Goal: Communication & Community: Share content

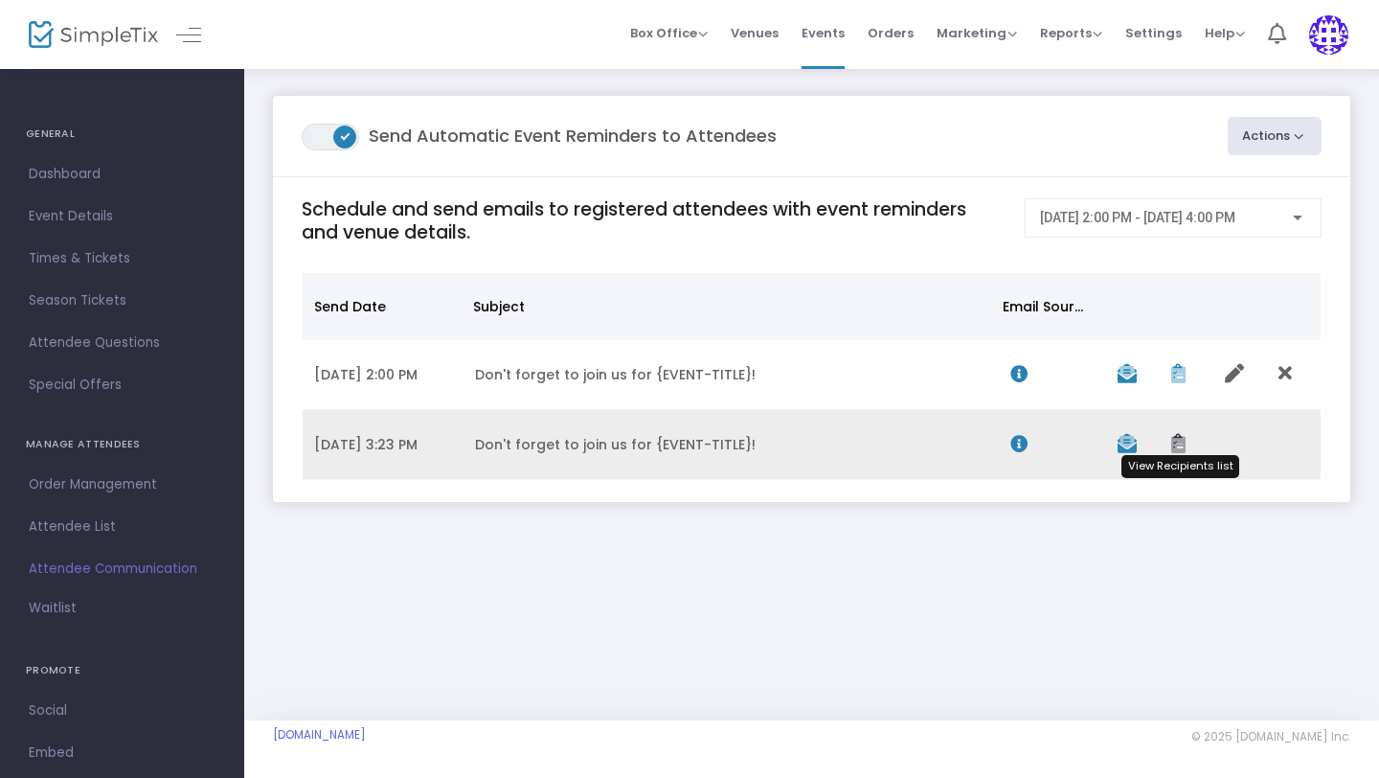
click at [1176, 448] on icon "Data table" at bounding box center [1179, 443] width 14 height 19
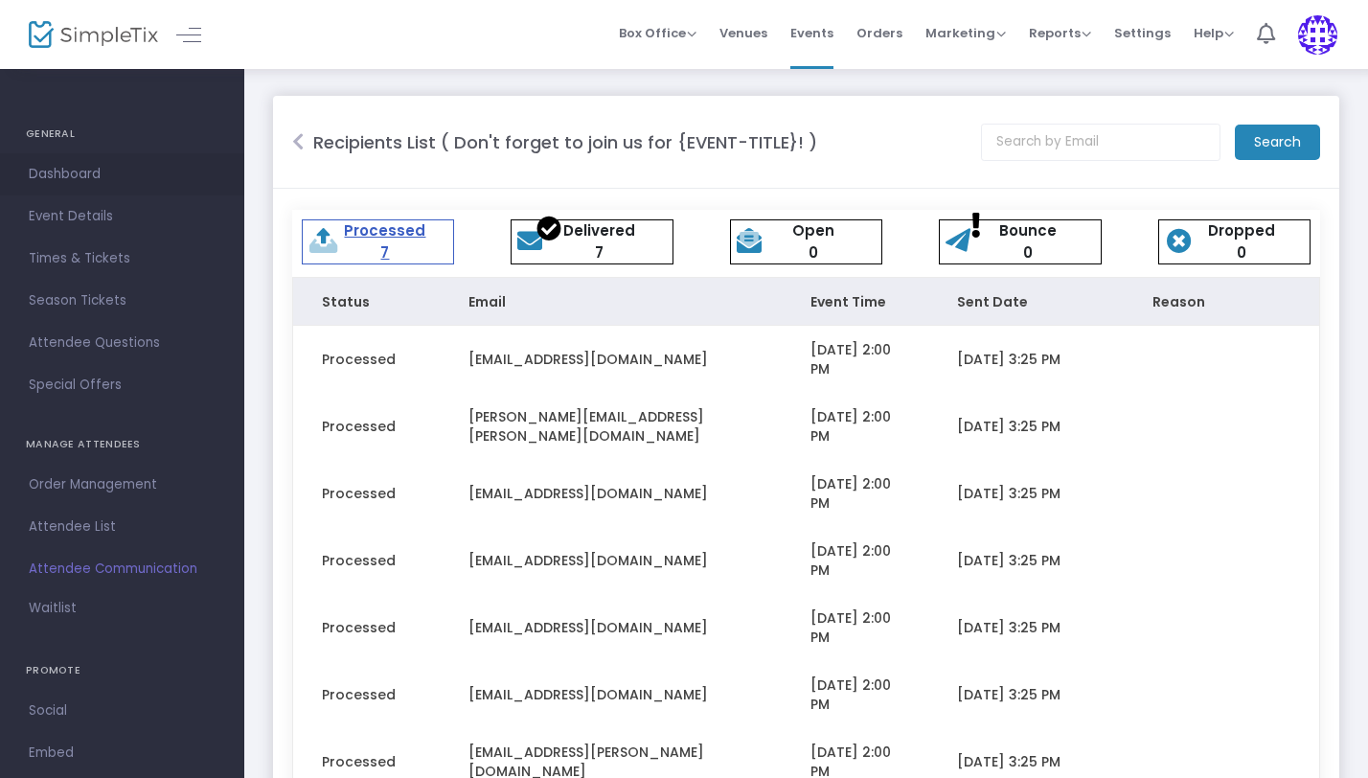
click at [121, 180] on span "Dashboard" at bounding box center [122, 174] width 187 height 25
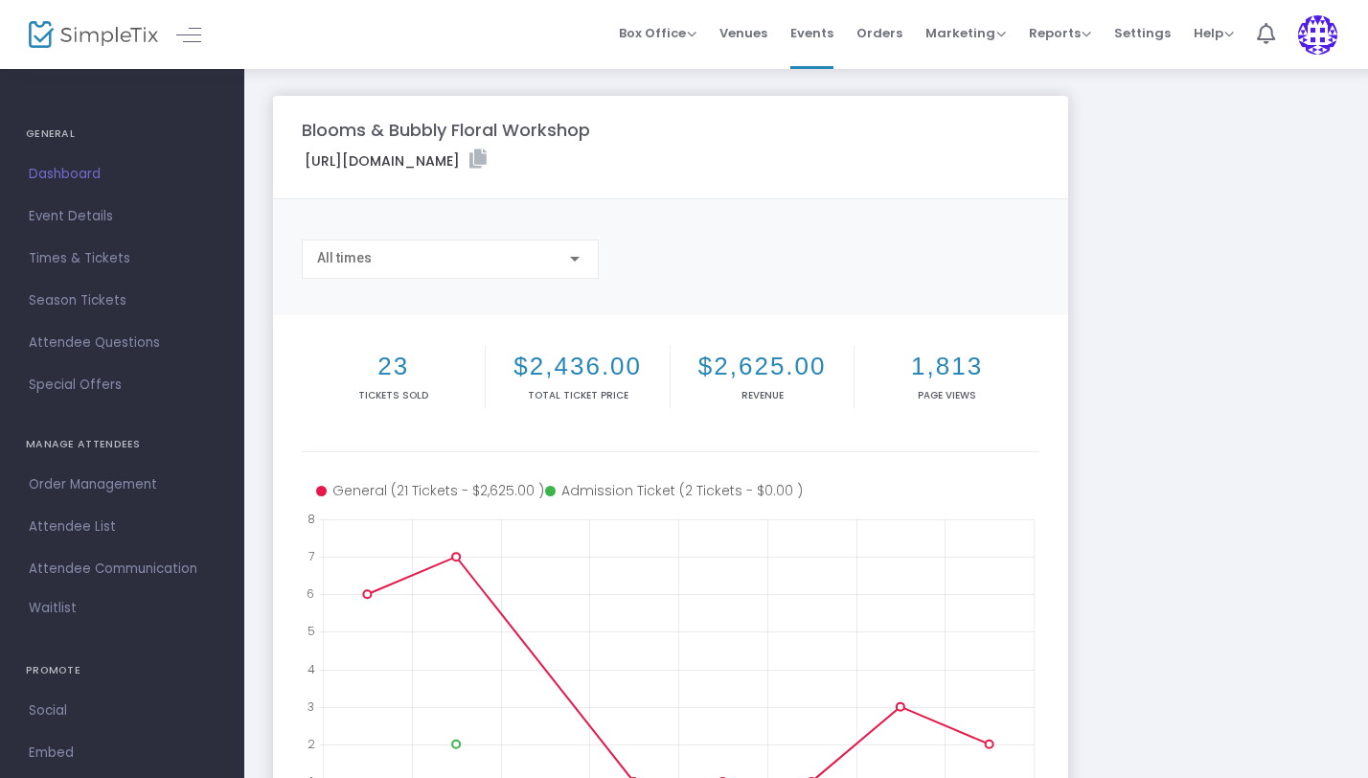
click at [573, 263] on div at bounding box center [574, 258] width 17 height 15
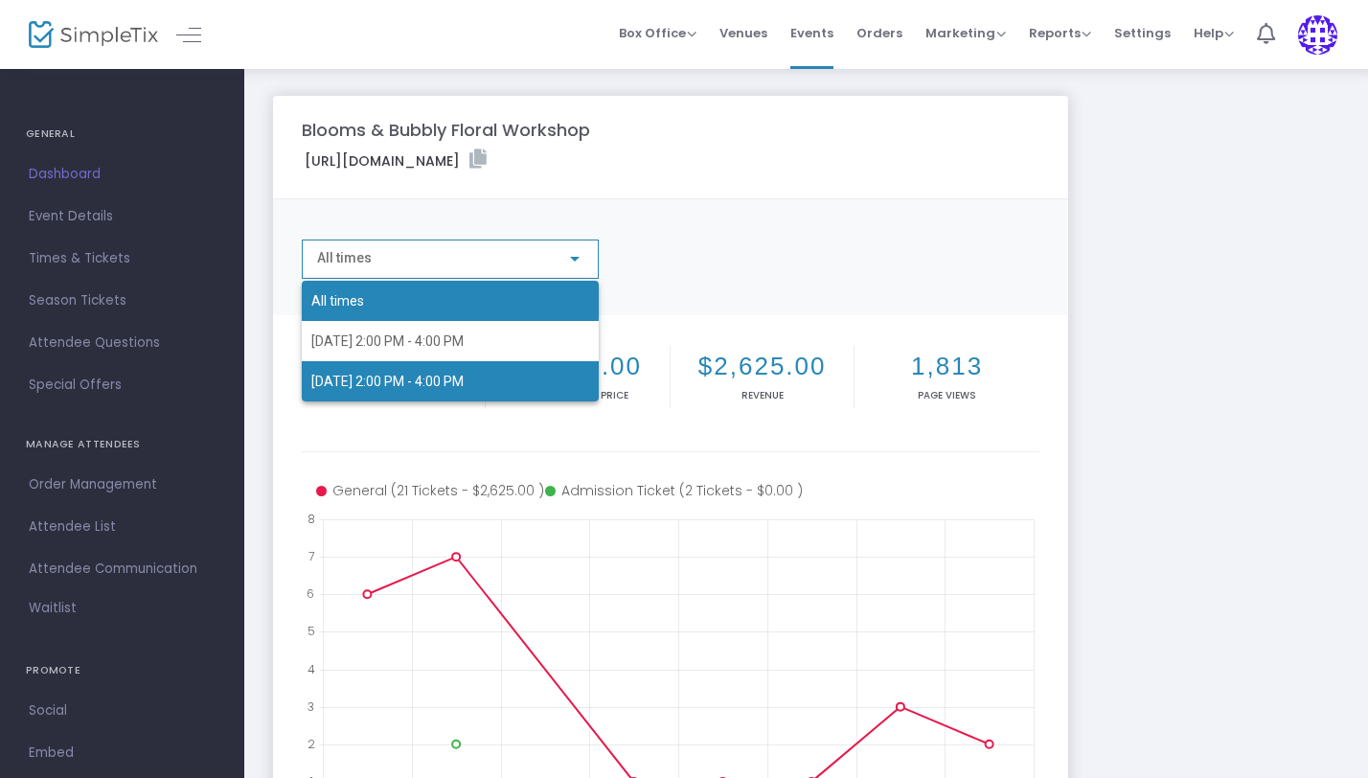
click at [533, 385] on span "[DATE] 2:00 PM - 4:00 PM" at bounding box center [450, 381] width 278 height 40
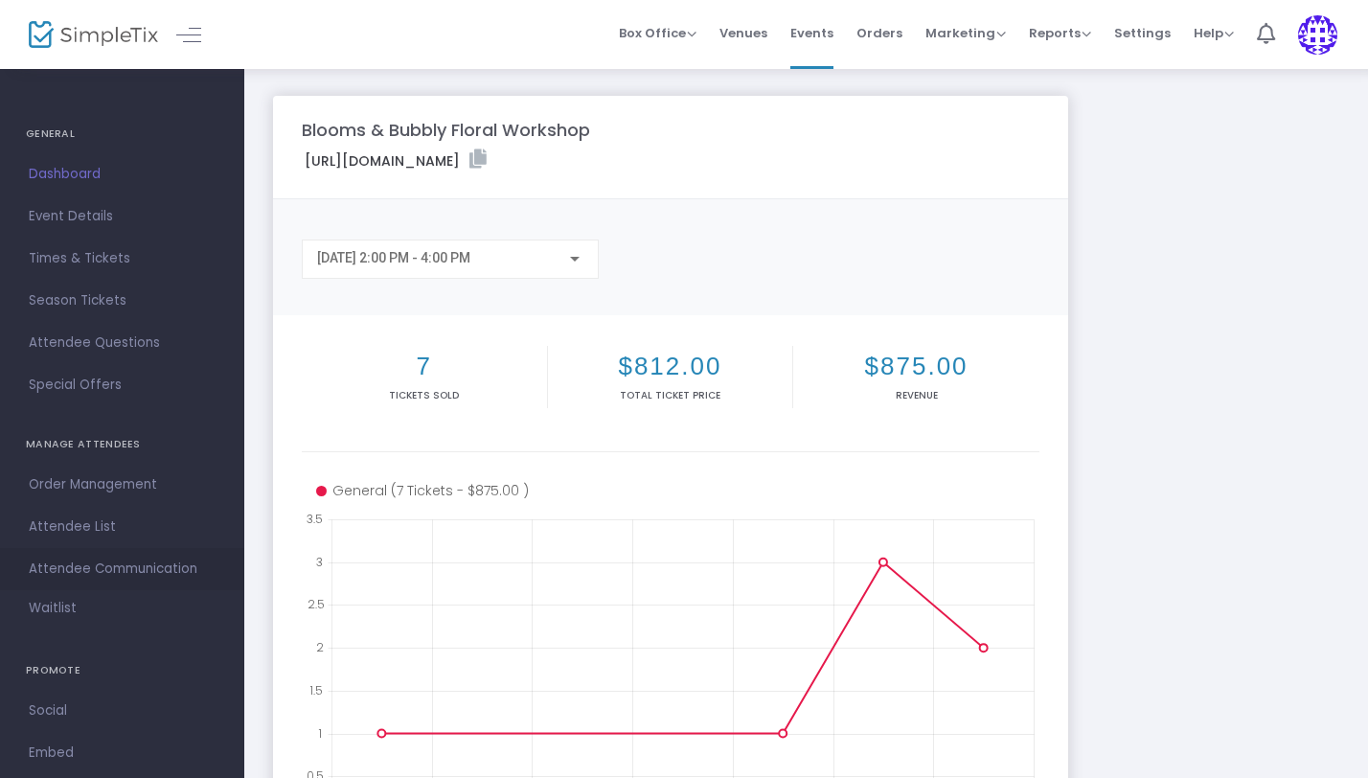
click at [146, 563] on span "Attendee Communication" at bounding box center [122, 569] width 187 height 25
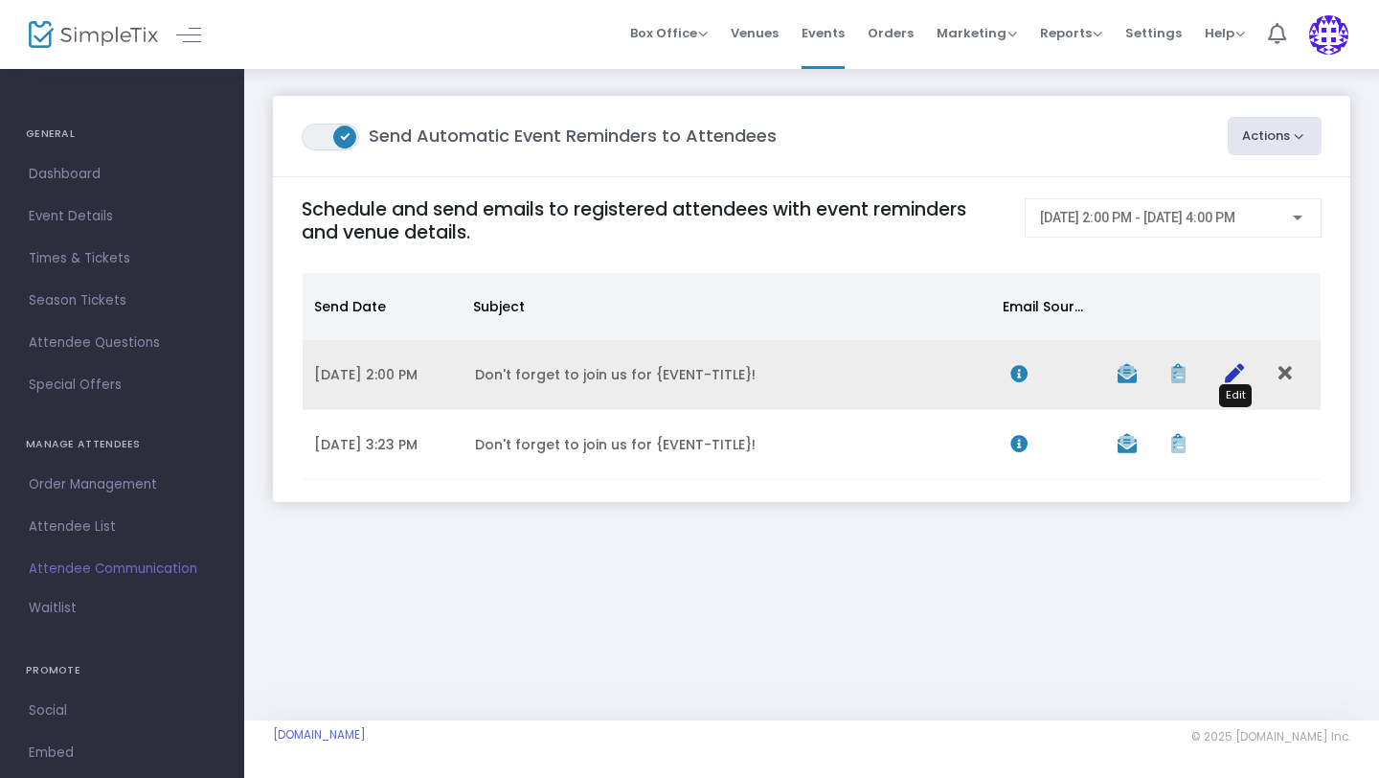
click at [1238, 373] on icon "Data table" at bounding box center [1234, 373] width 19 height 19
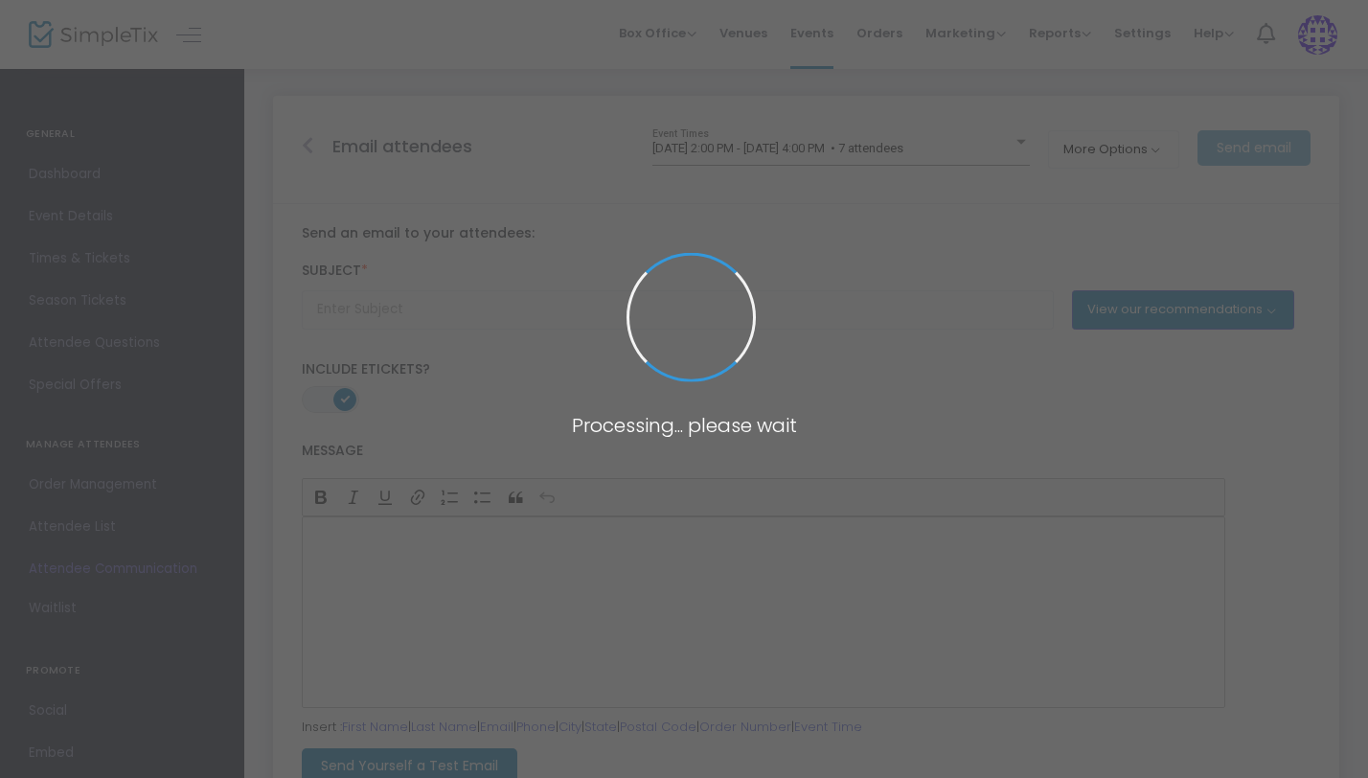
type input "Don't forget to join us for {EVENT-TITLE}!"
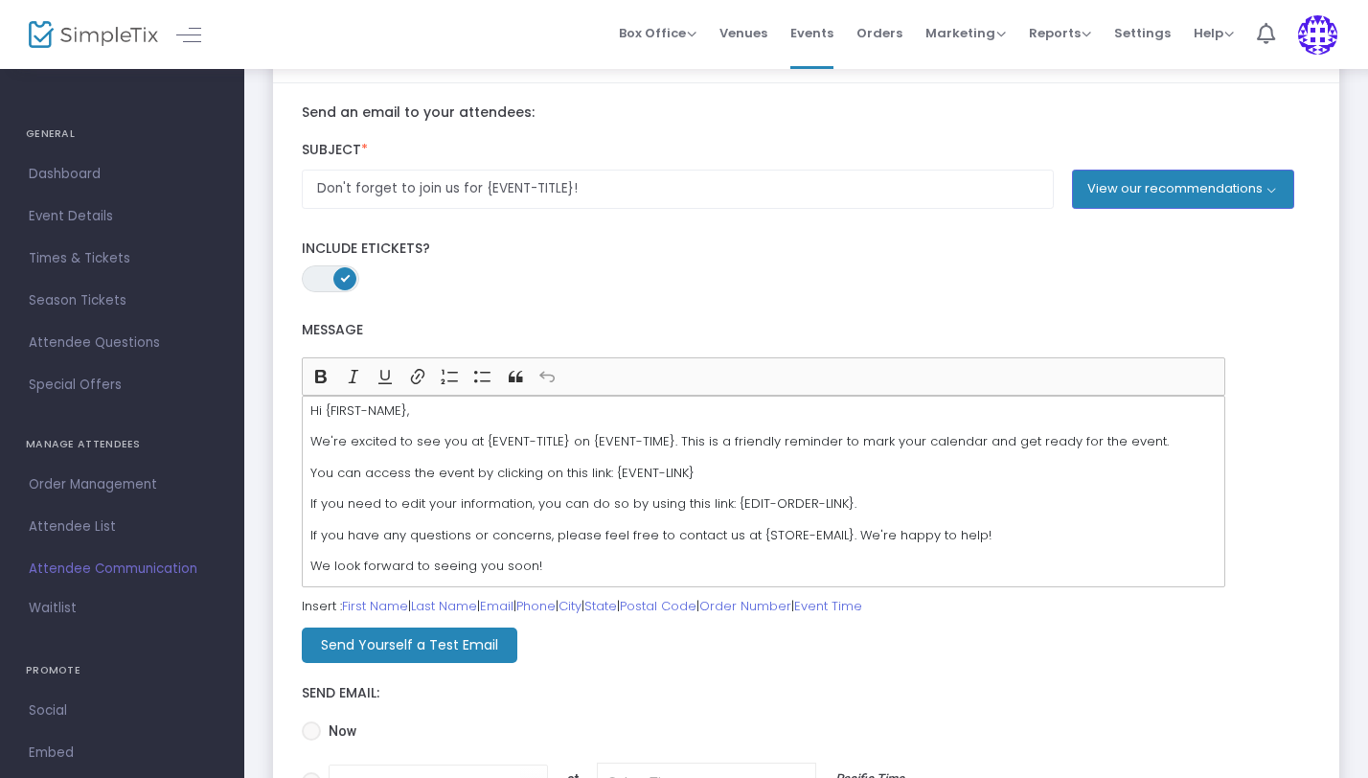
scroll to position [120, 0]
click at [88, 227] on span "Event Details" at bounding box center [122, 216] width 187 height 25
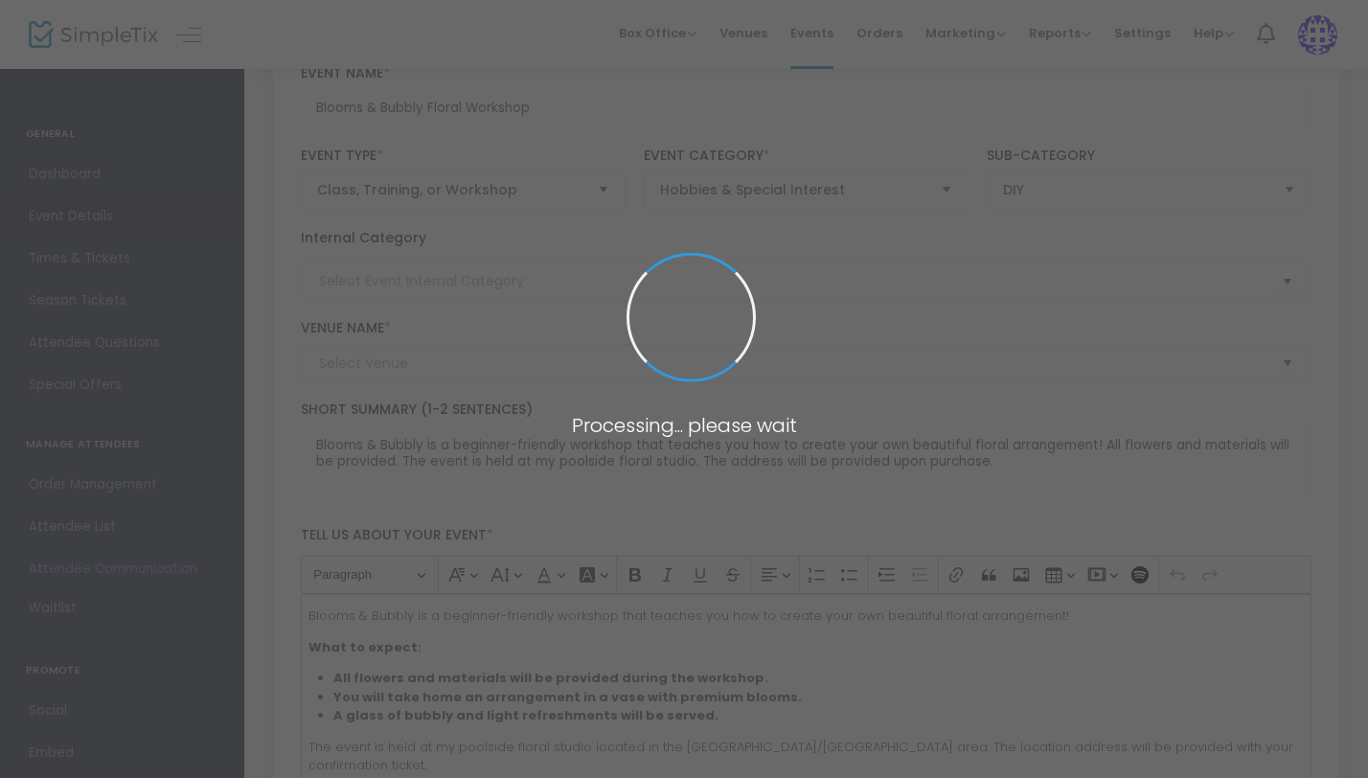
type input "Blooms & Bubbly Floral Workshop"
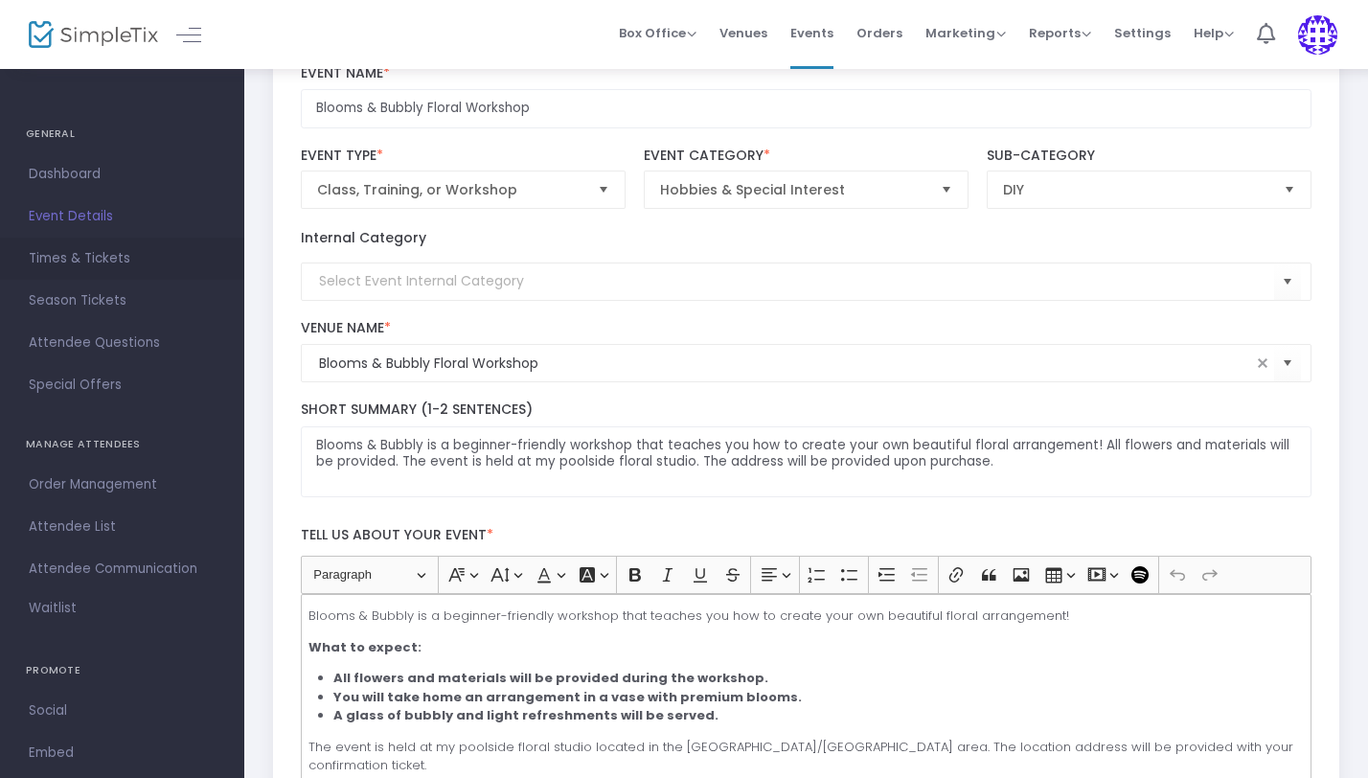
click at [110, 260] on span "Times & Tickets" at bounding box center [122, 258] width 187 height 25
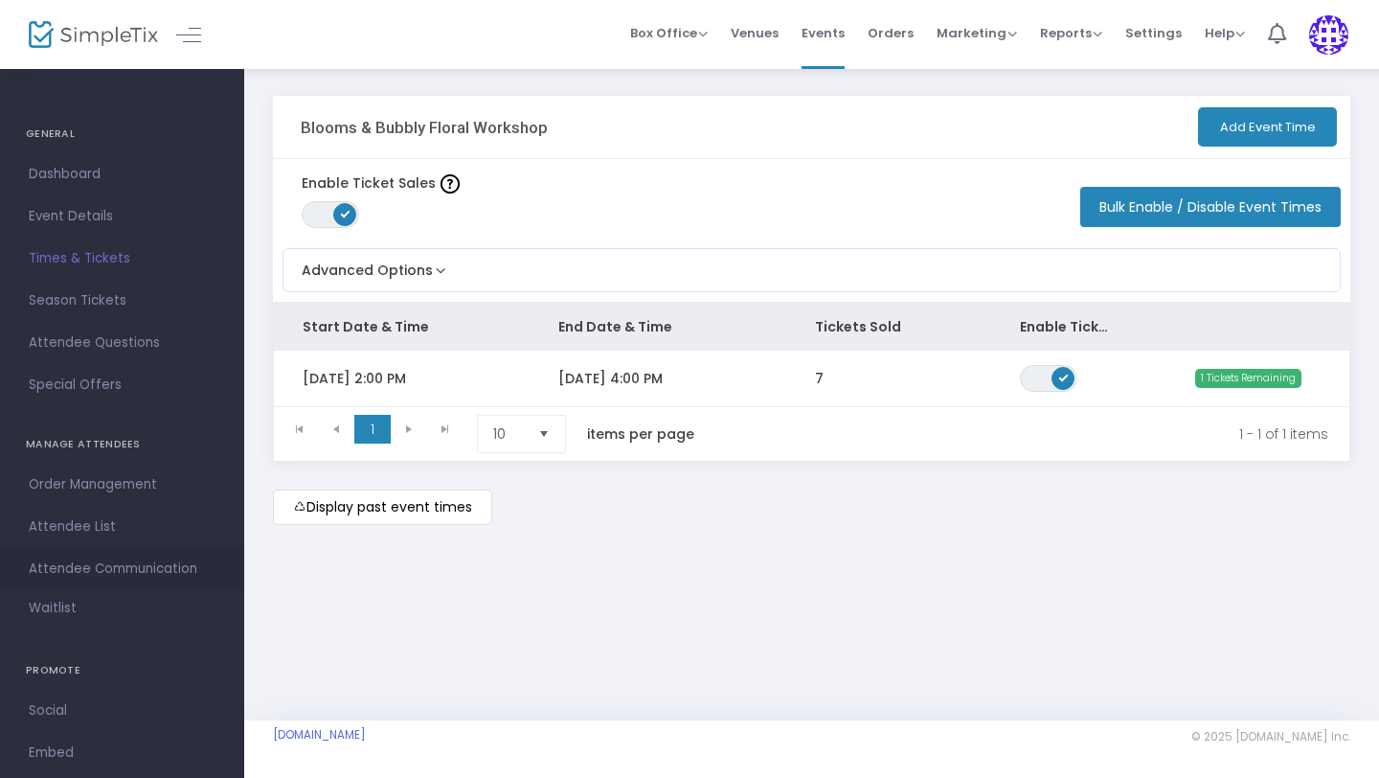
click at [117, 568] on span "Attendee Communication" at bounding box center [122, 569] width 187 height 25
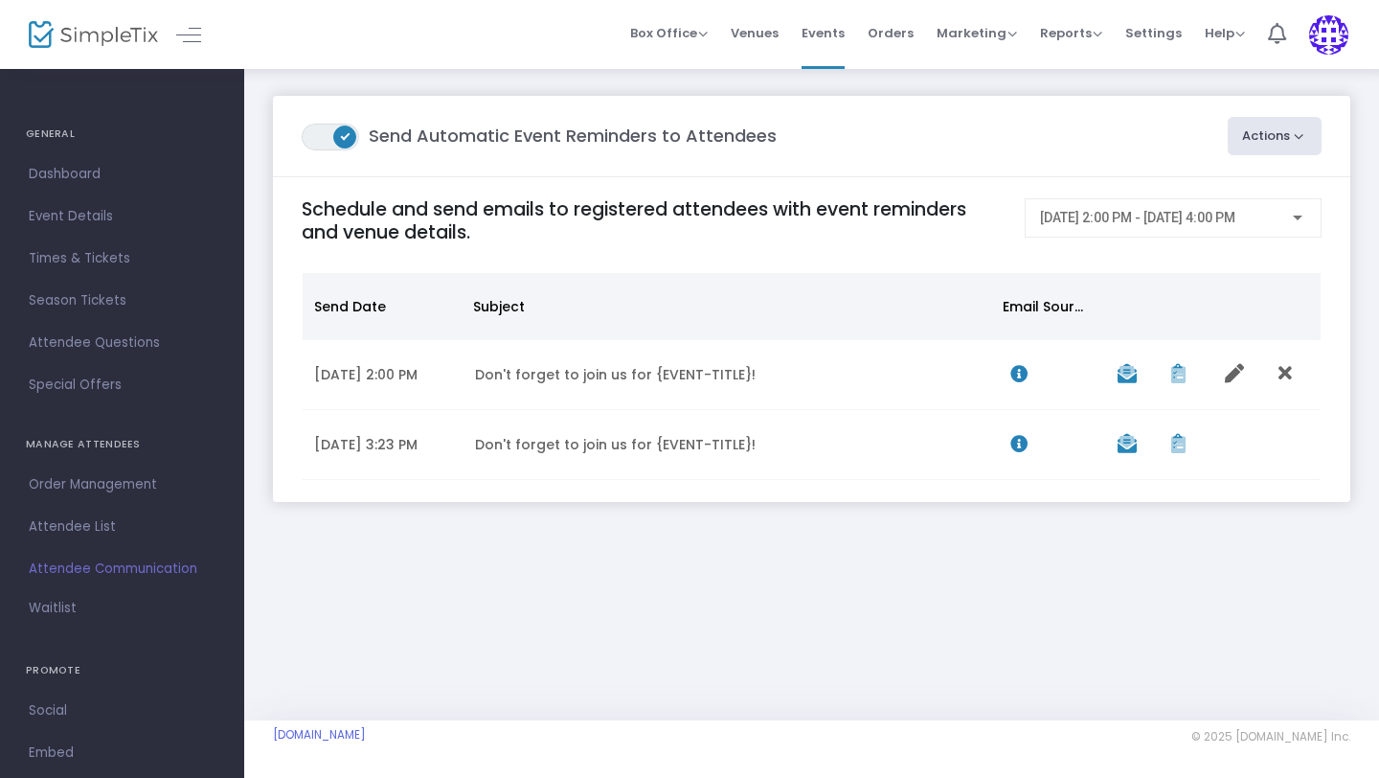
click at [1302, 212] on div at bounding box center [1297, 218] width 17 height 15
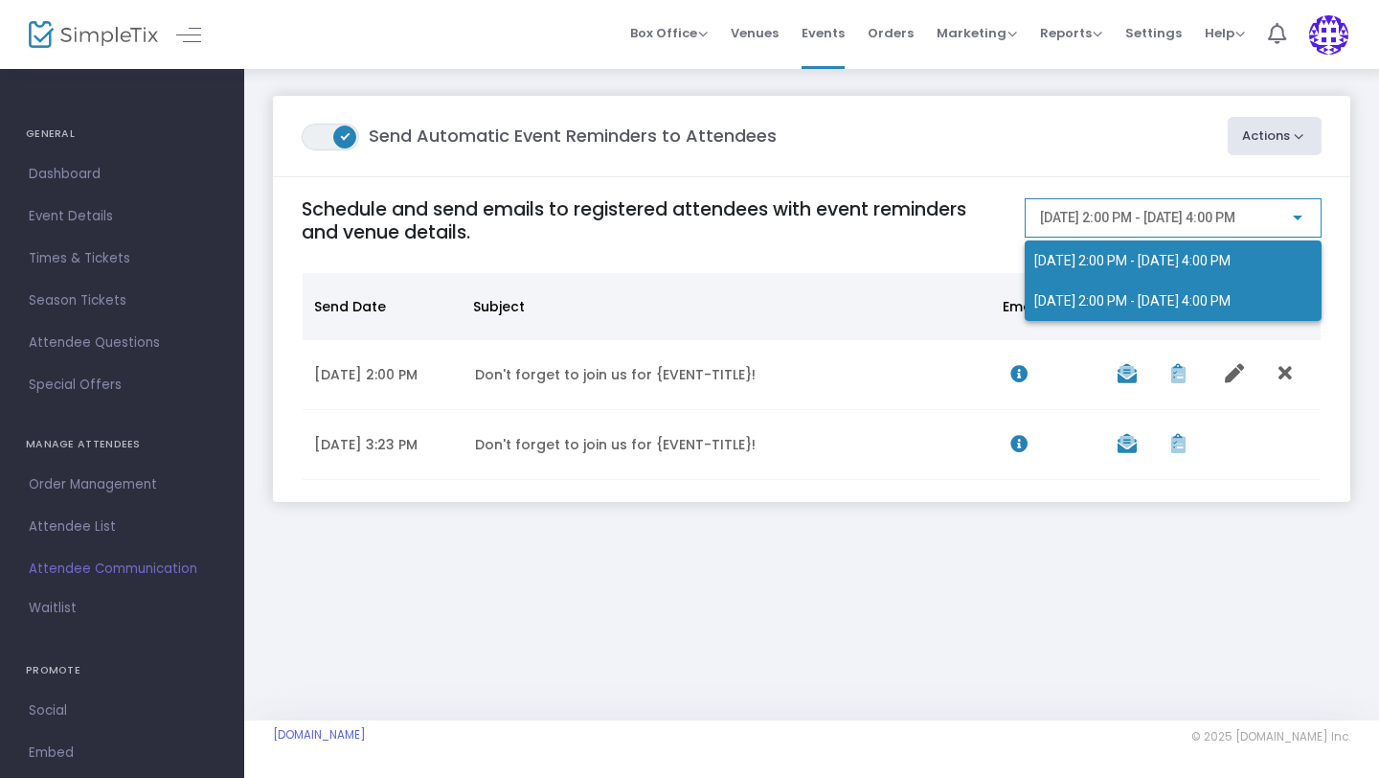
click at [1231, 258] on span "[DATE] 2:00 PM - [DATE] 4:00 PM" at bounding box center [1133, 260] width 196 height 15
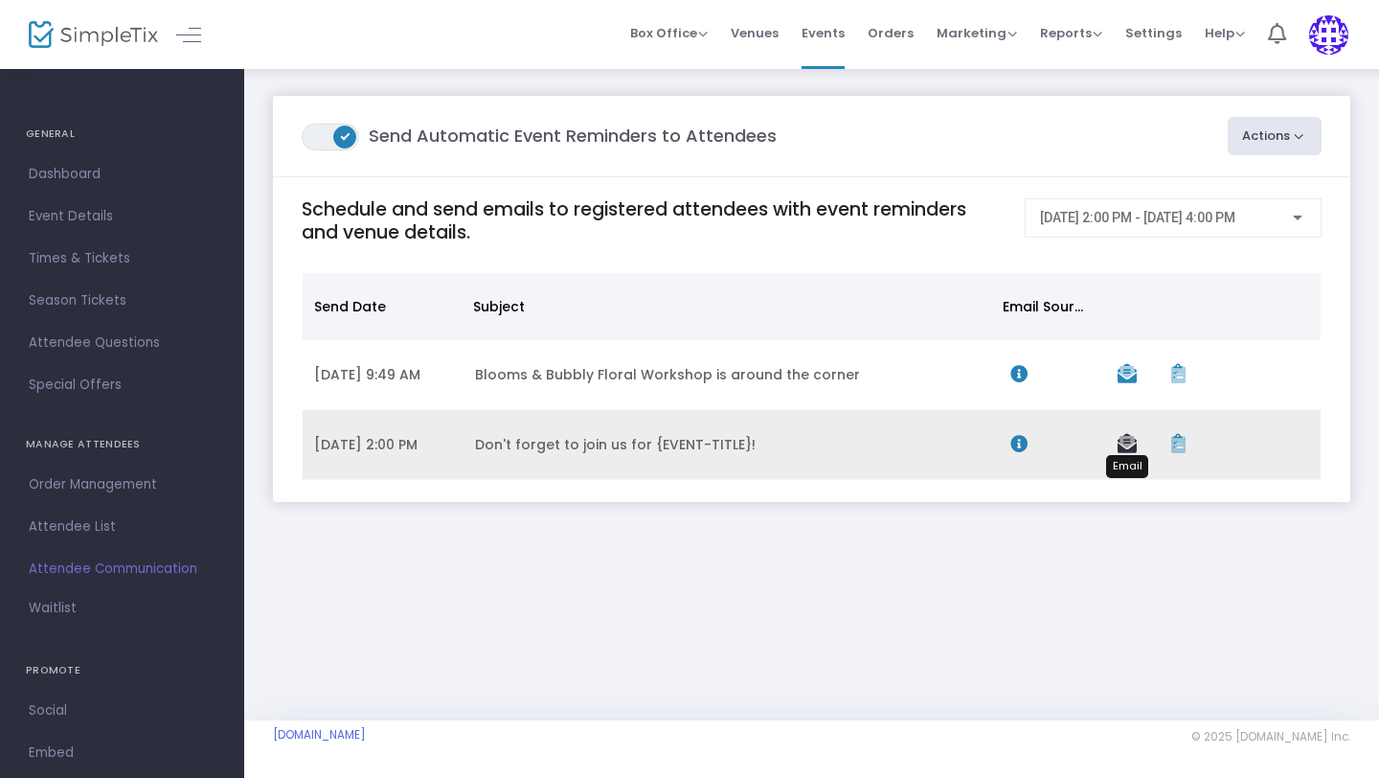
click at [1127, 448] on icon "Data table" at bounding box center [1127, 443] width 19 height 19
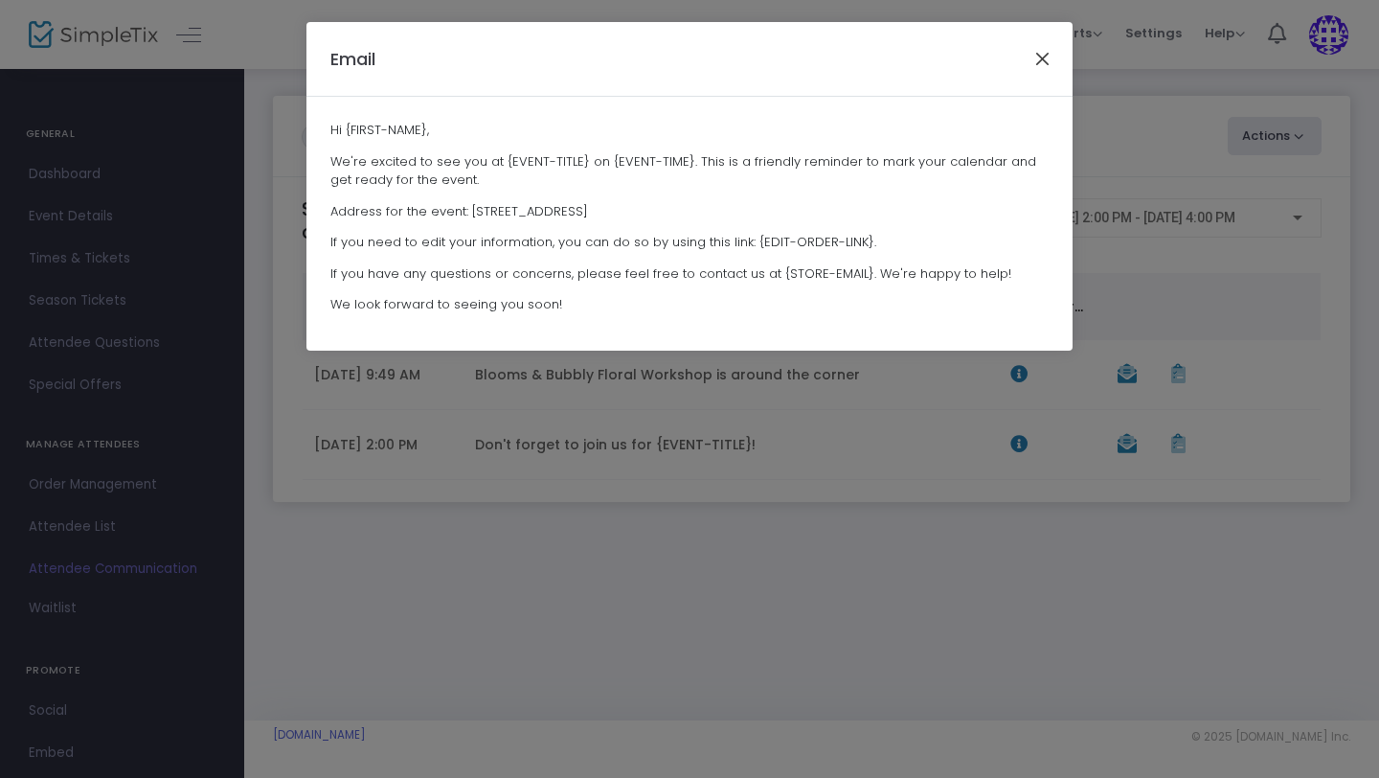
click at [1044, 57] on button "Close" at bounding box center [1043, 58] width 25 height 25
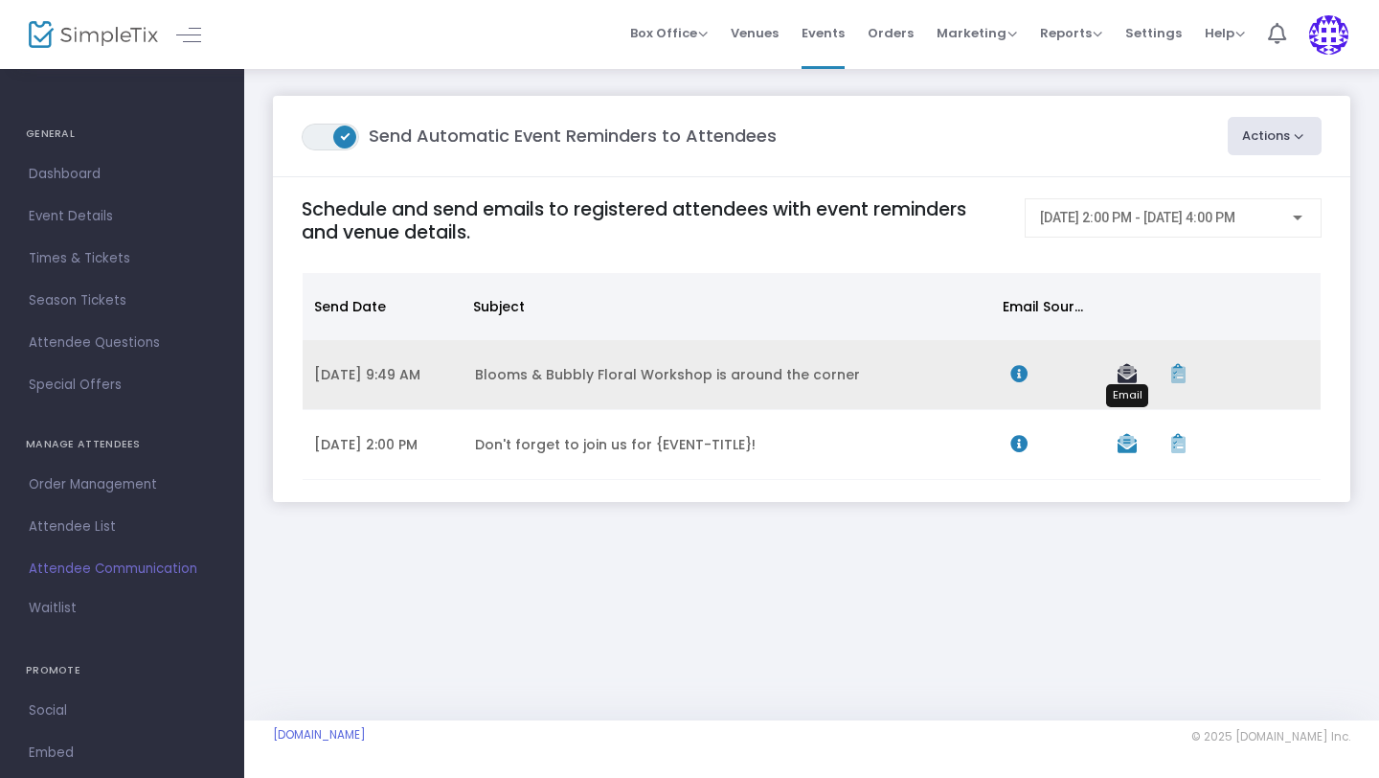
click at [1129, 373] on icon "Data table" at bounding box center [1127, 373] width 19 height 19
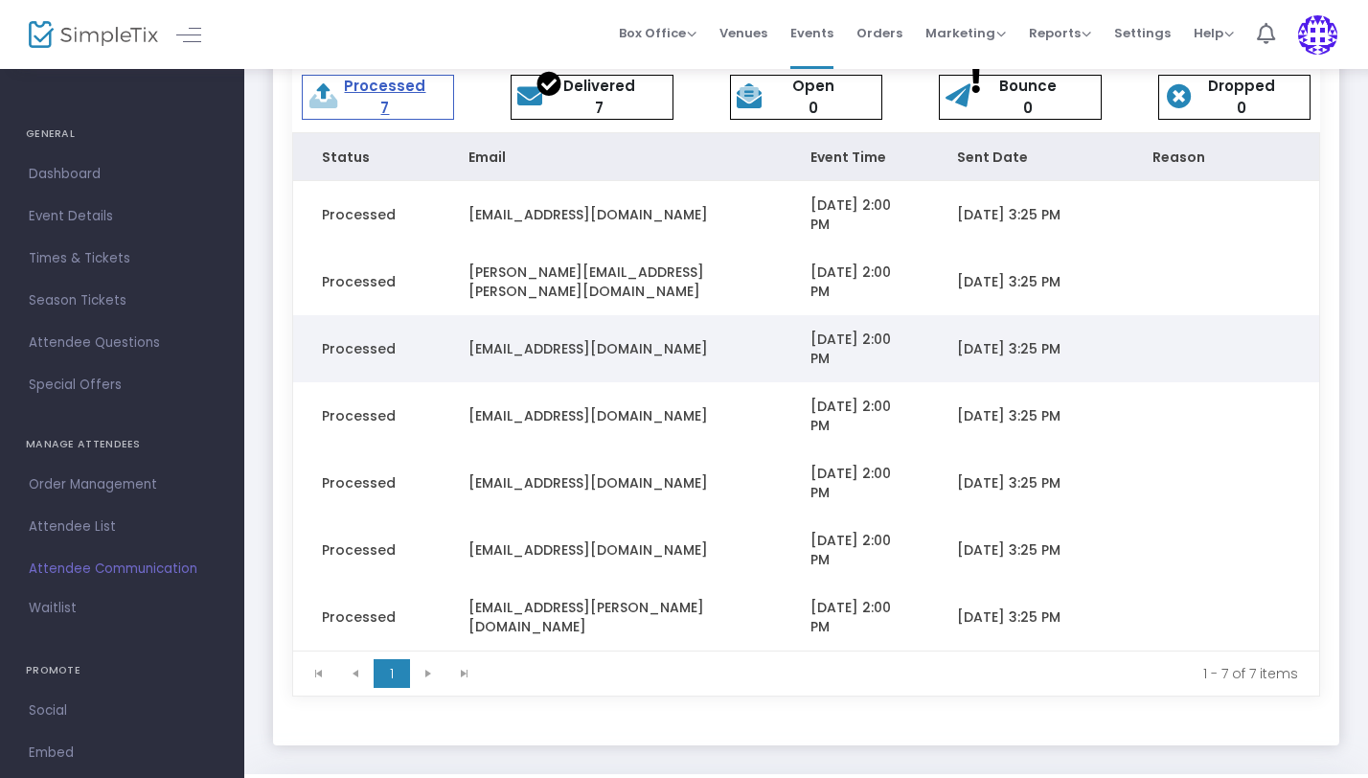
scroll to position [161, 0]
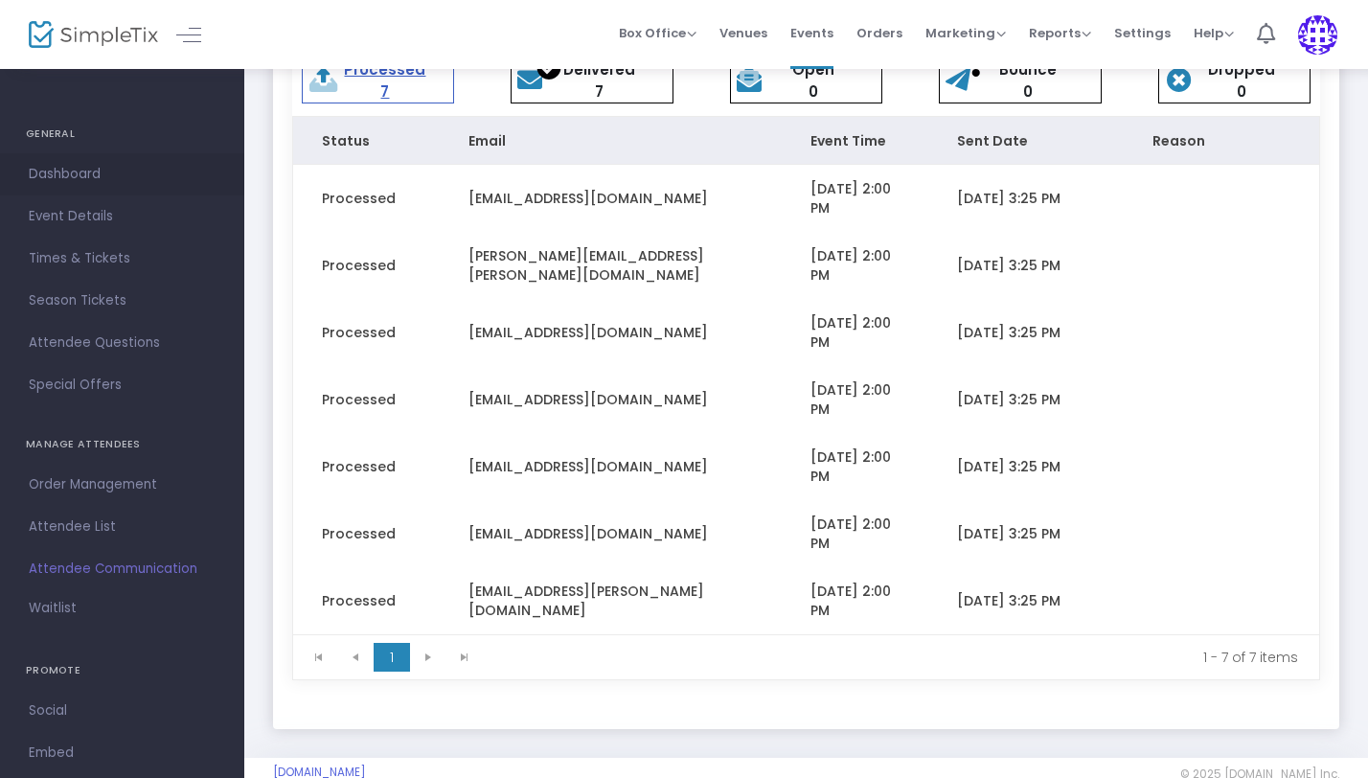
click at [89, 173] on span "Dashboard" at bounding box center [122, 174] width 187 height 25
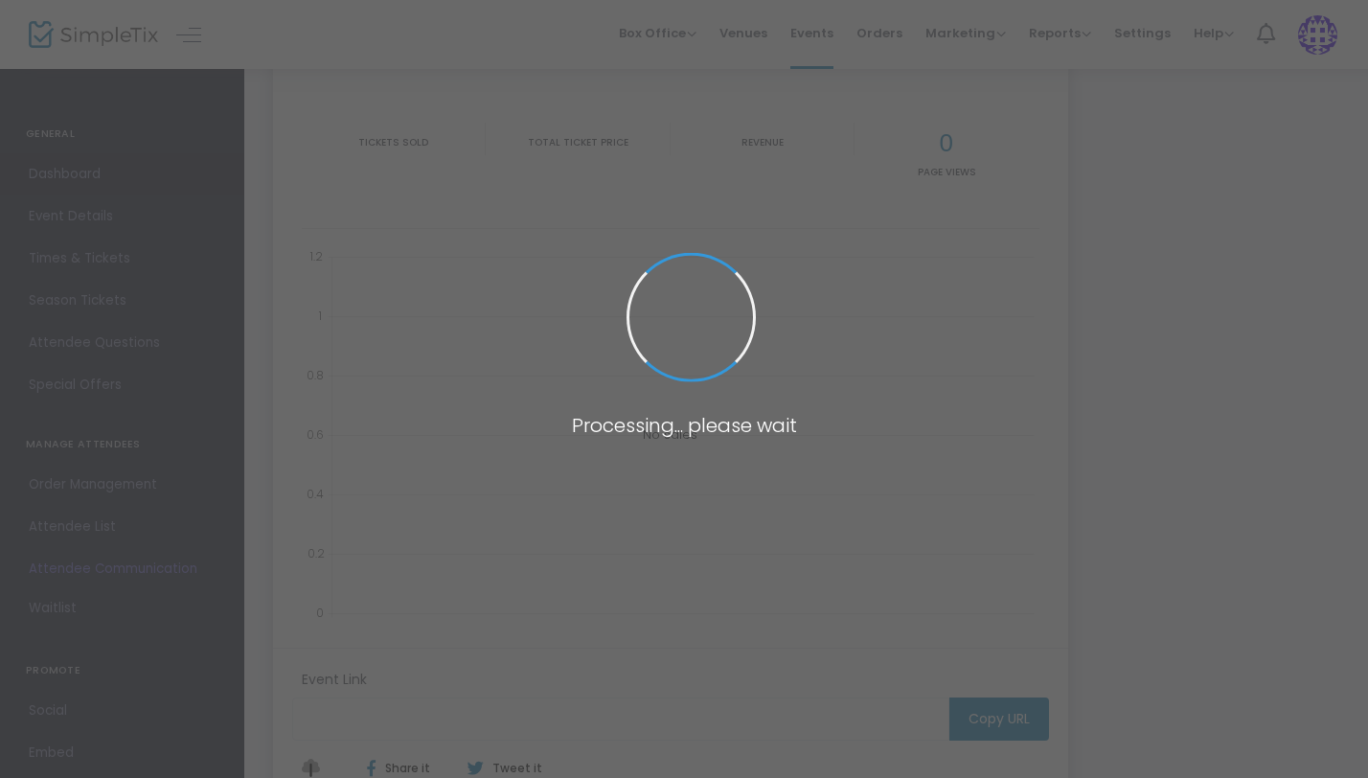
type input "[URL][DOMAIN_NAME]"
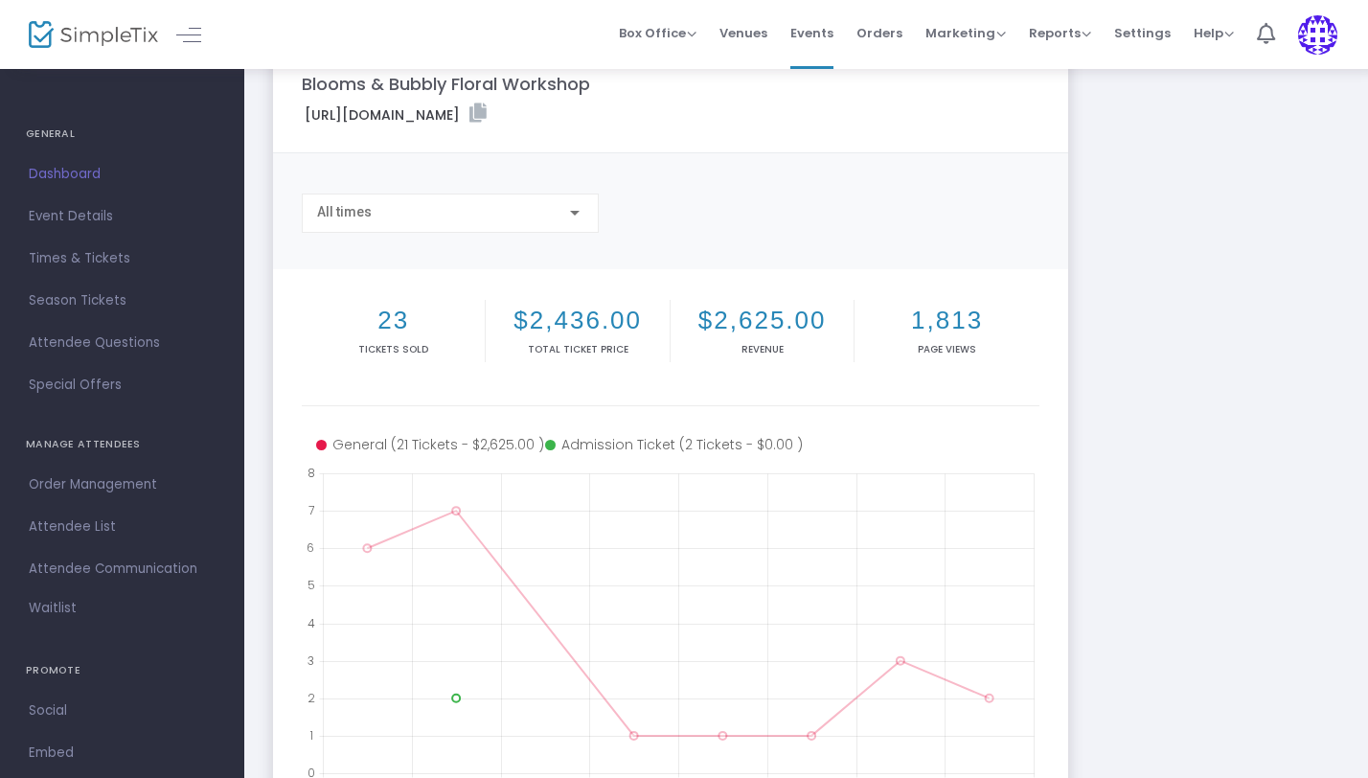
scroll to position [27, 0]
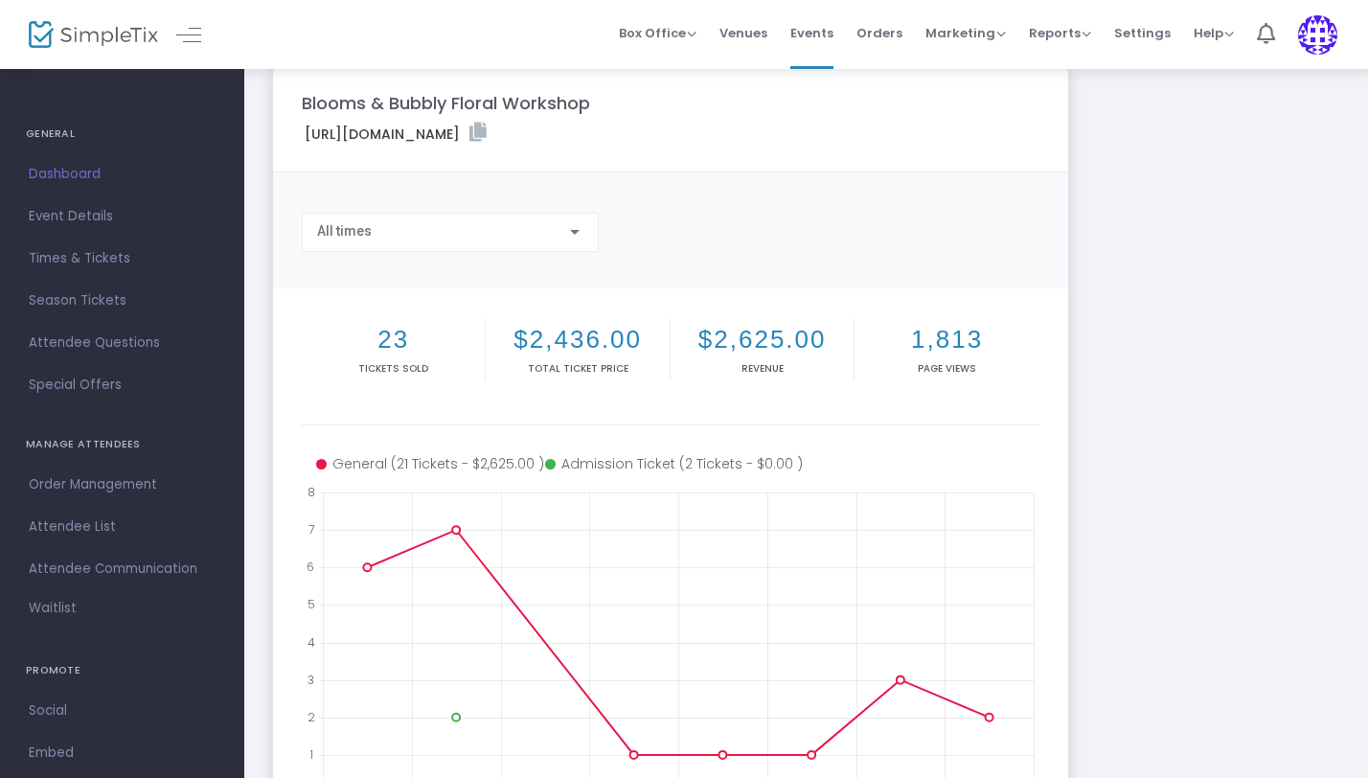
click at [576, 226] on div at bounding box center [574, 231] width 17 height 15
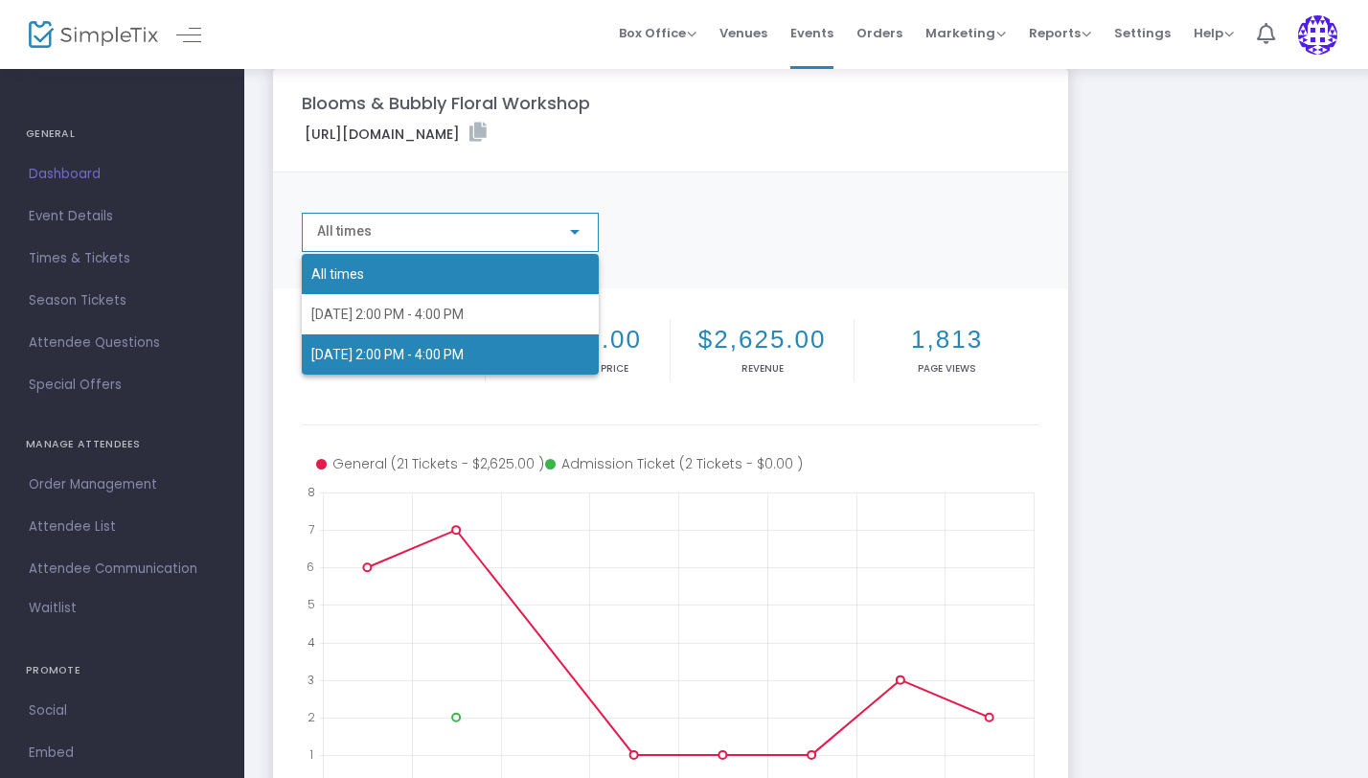
click at [528, 360] on span "[DATE] 2:00 PM - 4:00 PM" at bounding box center [450, 354] width 278 height 40
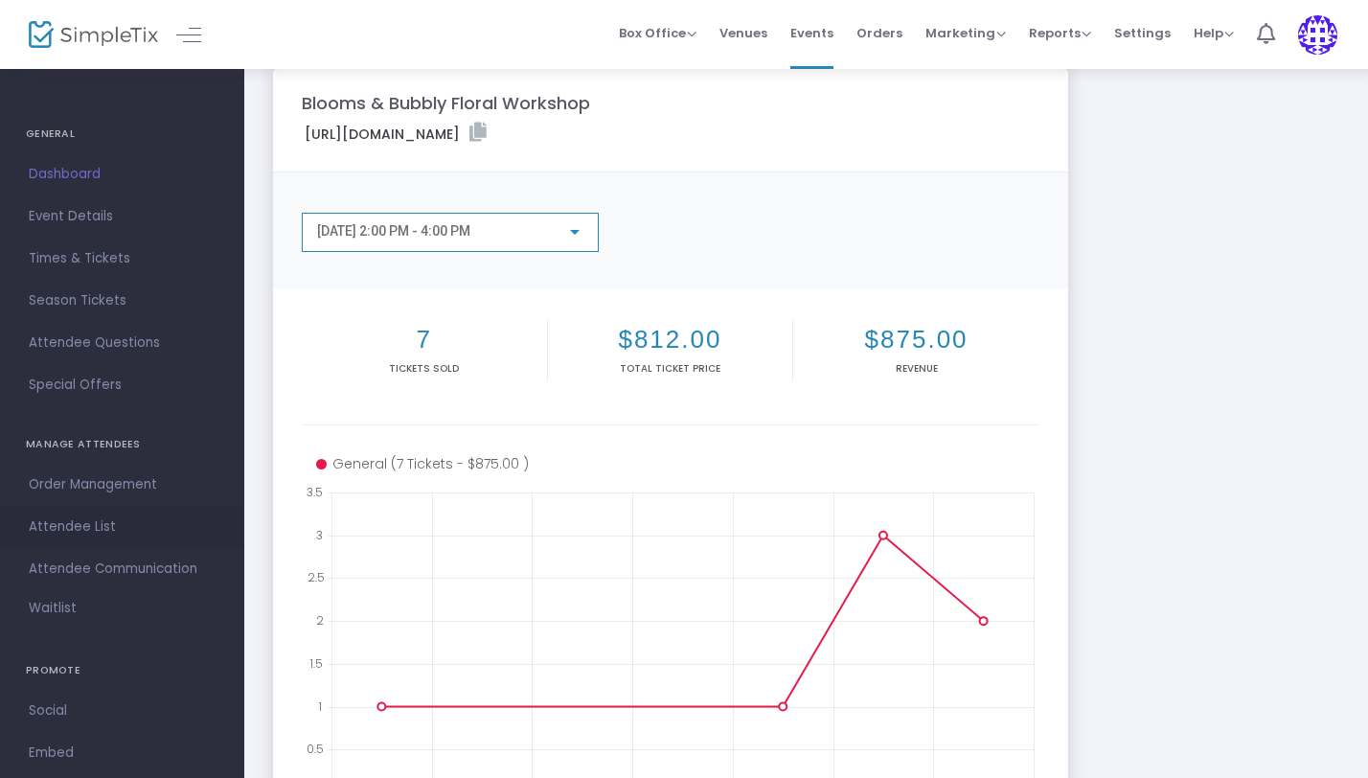
click at [89, 528] on span "Attendee List" at bounding box center [122, 526] width 187 height 25
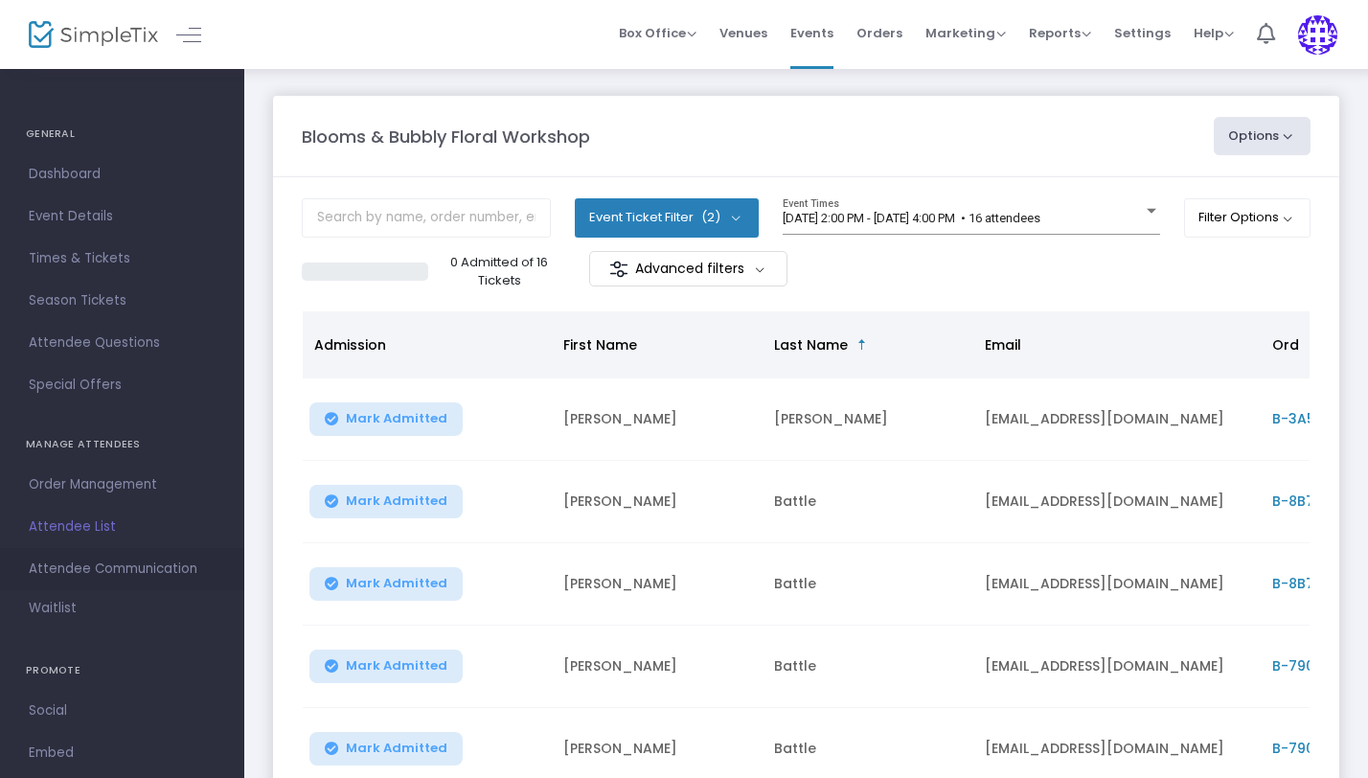
click at [139, 563] on span "Attendee Communication" at bounding box center [122, 569] width 187 height 25
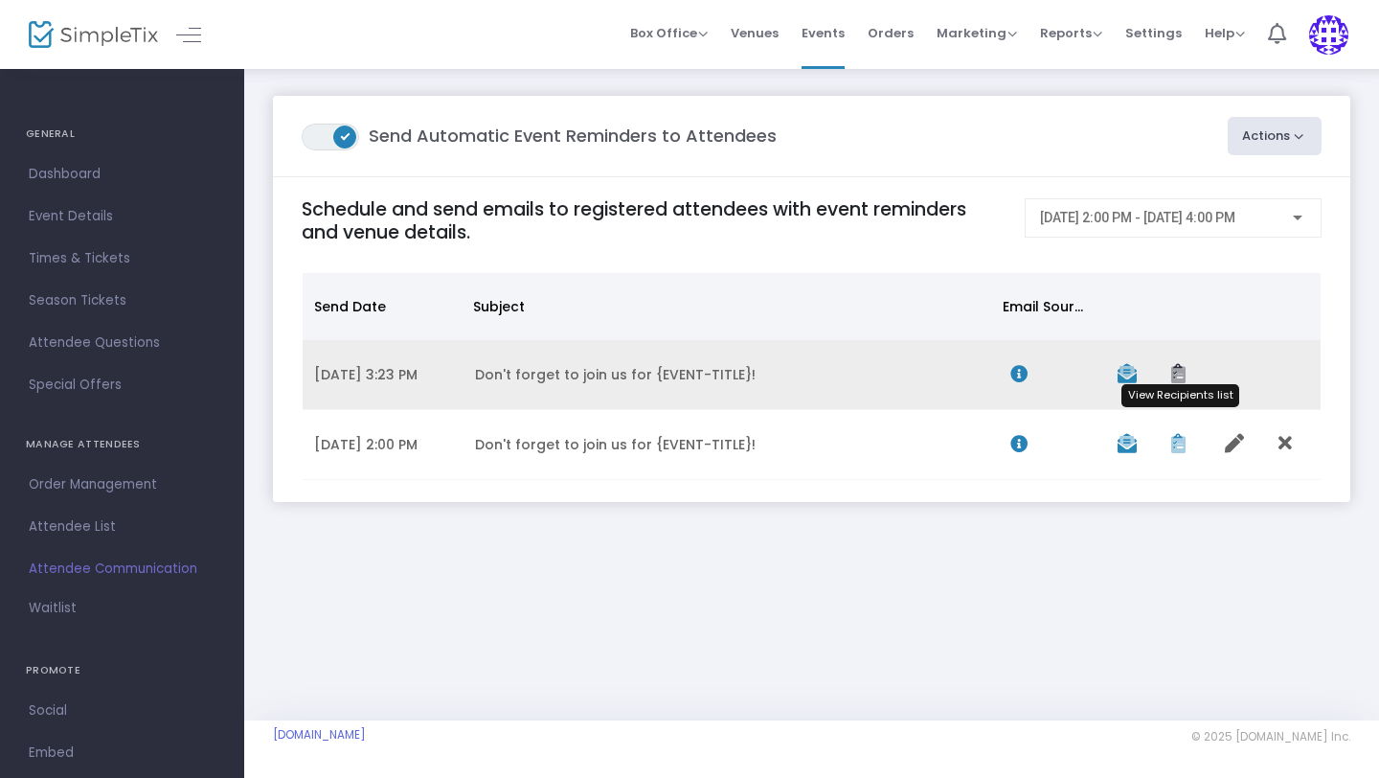
click at [1177, 373] on icon "Data table" at bounding box center [1179, 373] width 14 height 19
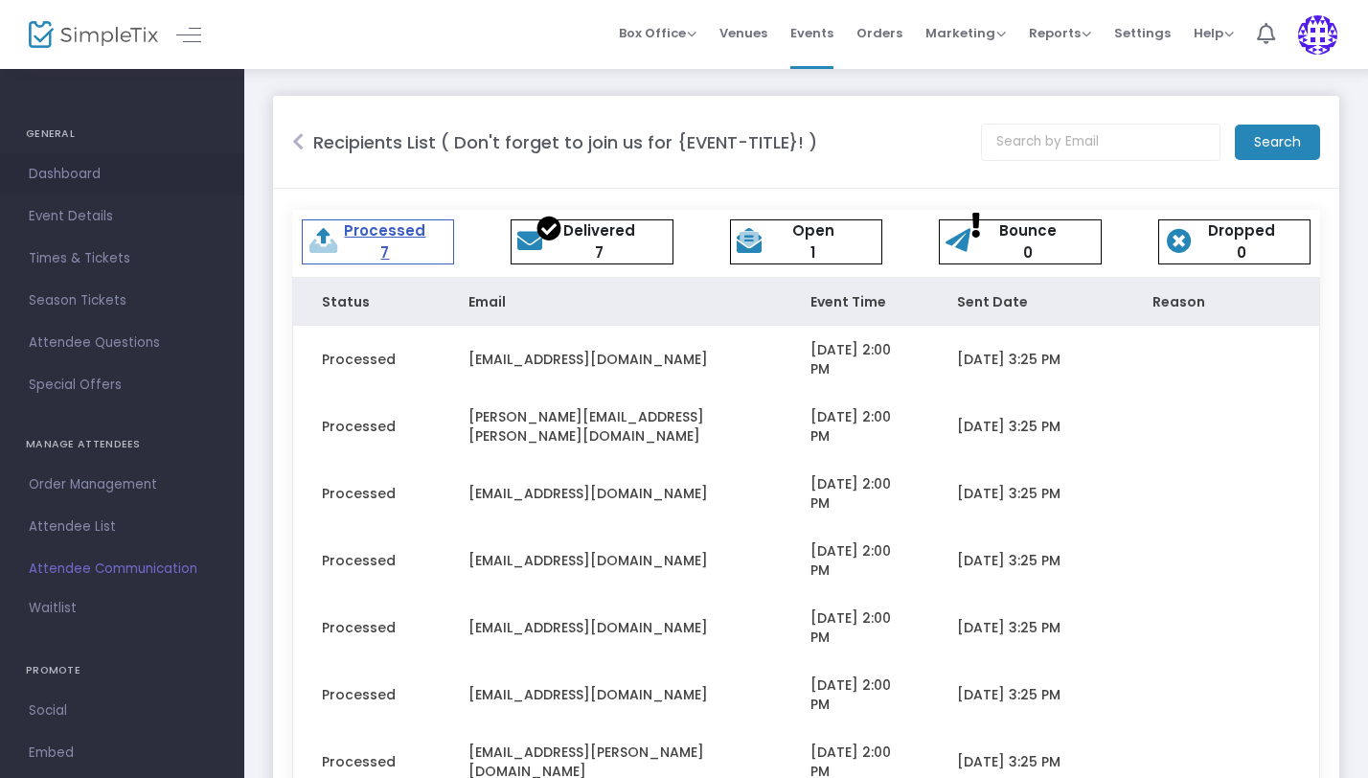
click at [64, 177] on span "Dashboard" at bounding box center [122, 174] width 187 height 25
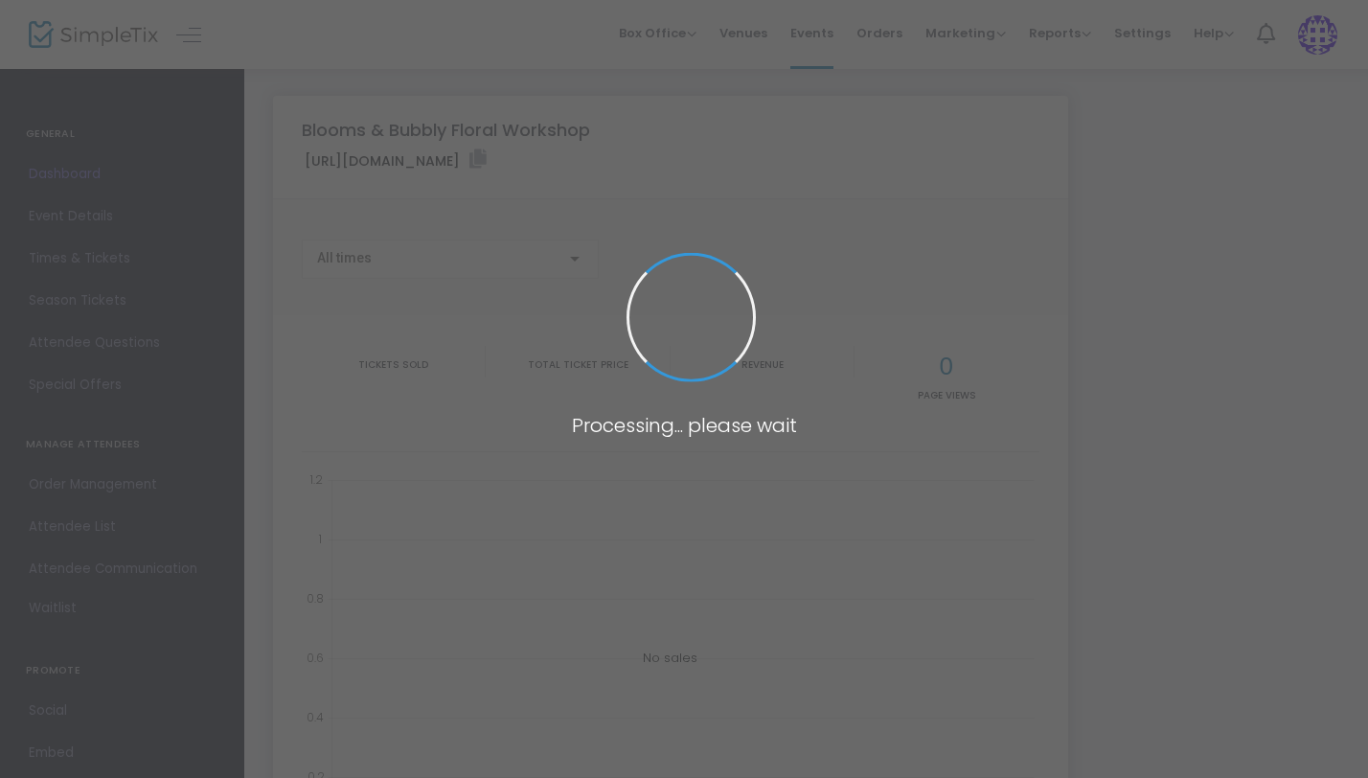
type input "[URL][DOMAIN_NAME]"
